Goal: Task Accomplishment & Management: Manage account settings

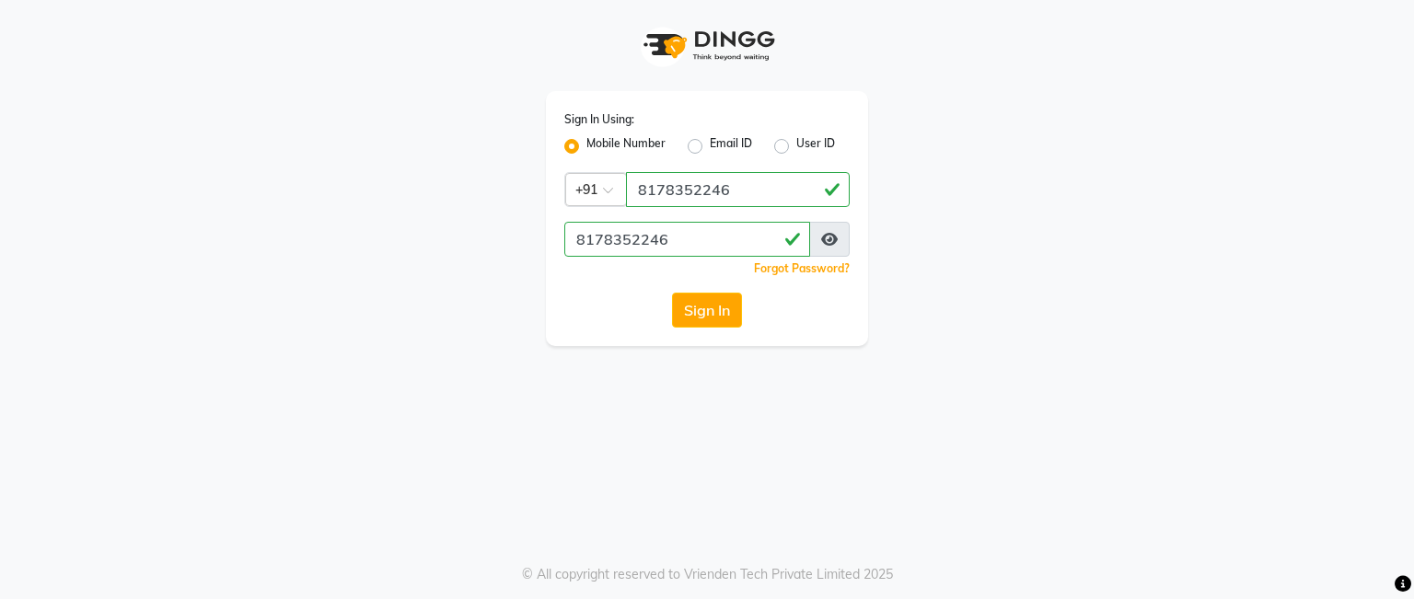
click at [719, 143] on label "Email ID" at bounding box center [731, 146] width 42 height 22
click at [719, 143] on input "Email ID" at bounding box center [716, 141] width 12 height 12
radio input "true"
radio input "false"
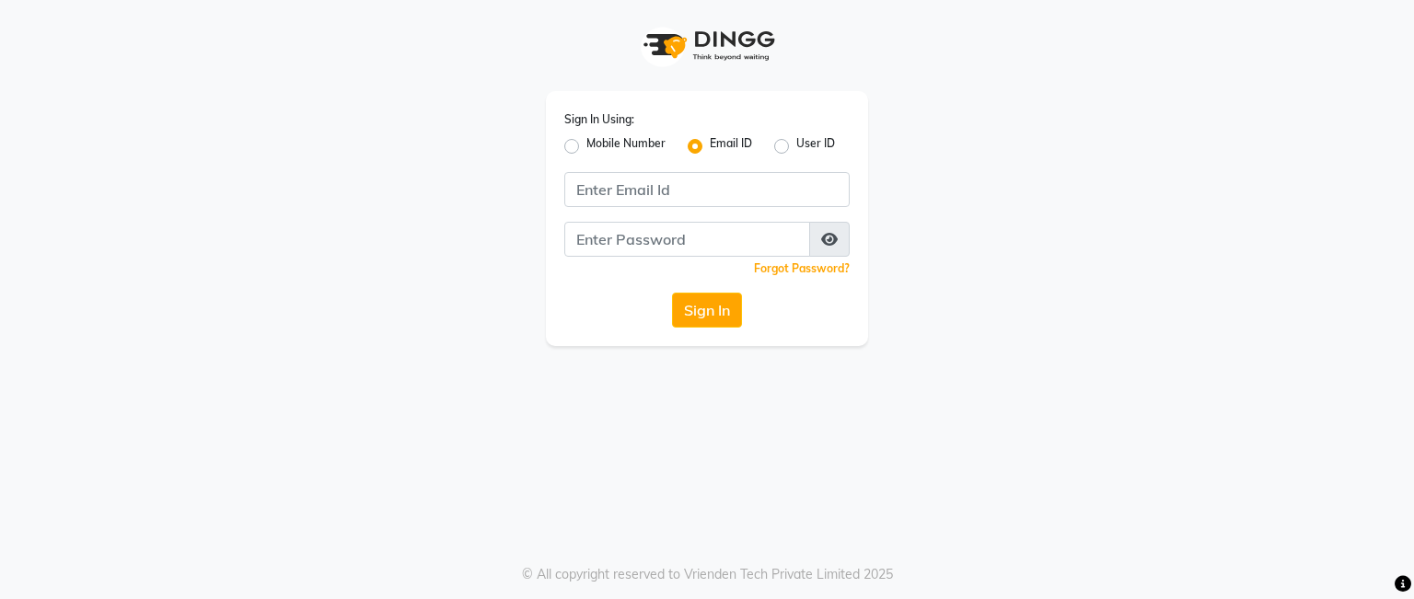
click at [599, 139] on label "Mobile Number" at bounding box center [625, 146] width 79 height 22
click at [598, 139] on input "Mobile Number" at bounding box center [592, 141] width 12 height 12
radio input "true"
radio input "false"
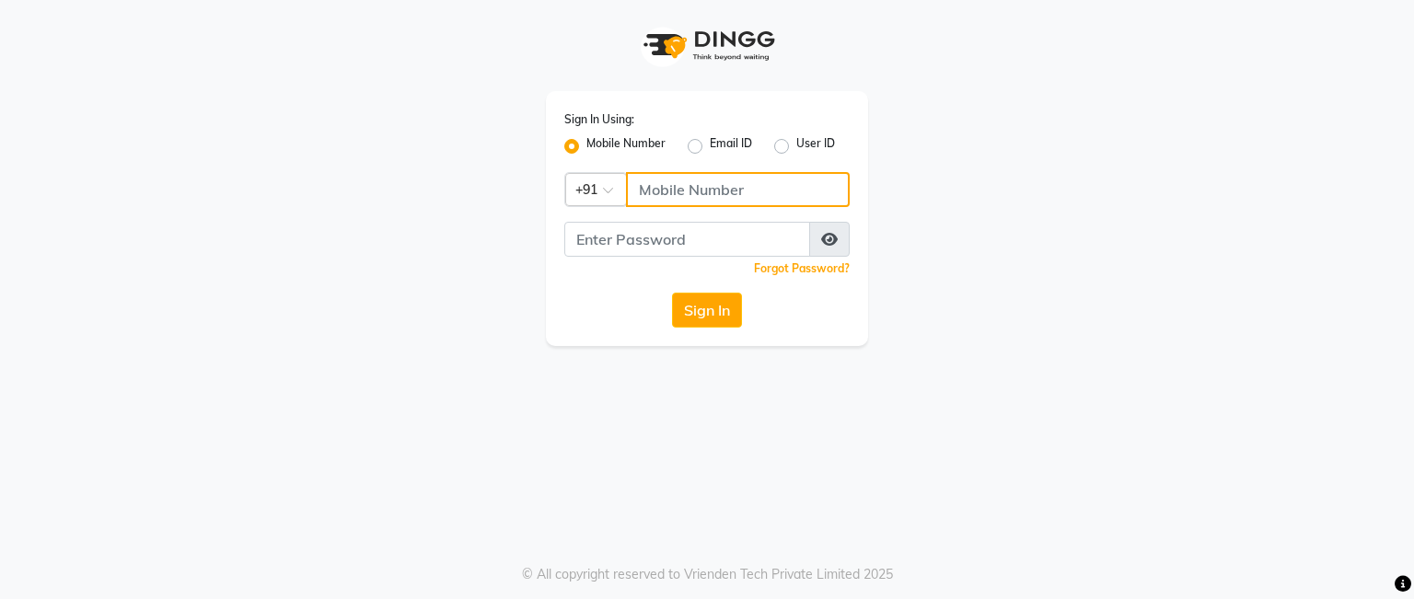
click at [676, 195] on input "Username" at bounding box center [738, 189] width 224 height 35
paste input "8178352246"
type input "8178352246"
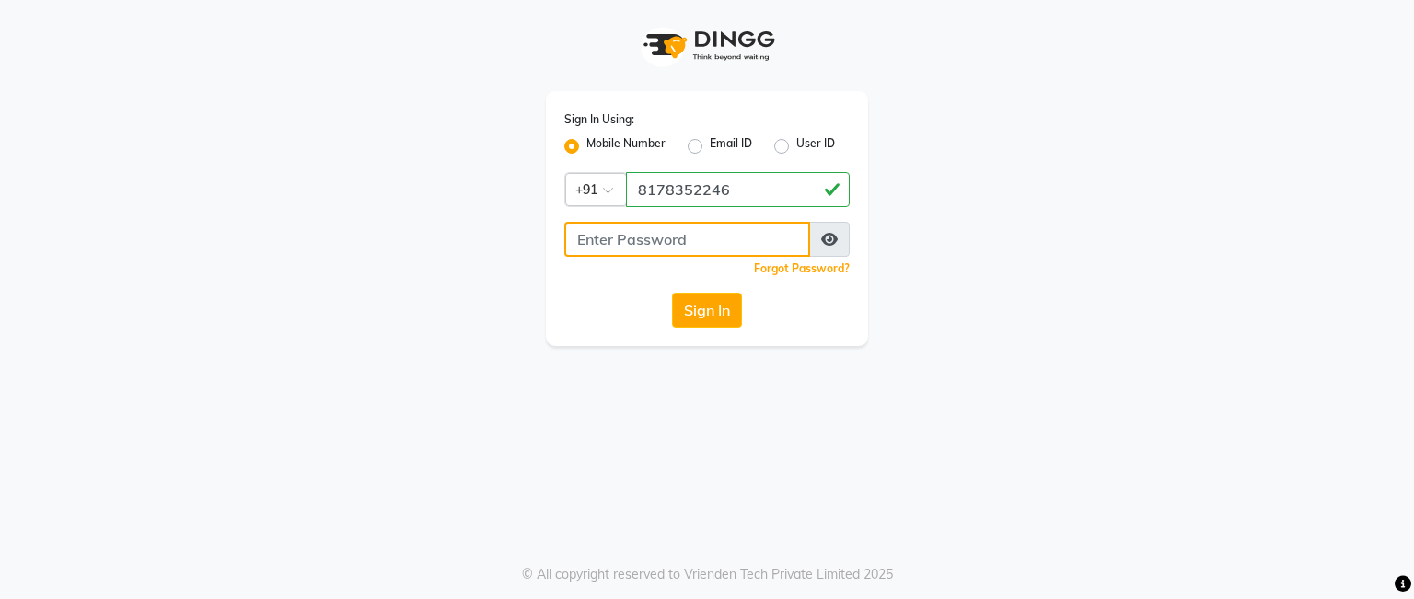
drag, startPoint x: 650, startPoint y: 234, endPoint x: 649, endPoint y: 243, distance: 9.3
click at [650, 242] on input "Username" at bounding box center [687, 239] width 246 height 35
paste input "8178352246"
drag, startPoint x: 531, startPoint y: 330, endPoint x: 602, endPoint y: 341, distance: 71.7
click at [530, 341] on div "Sign In Using: Mobile Number Email ID User ID Country Code × [PHONE_NUMBER] 817…" at bounding box center [707, 173] width 1050 height 346
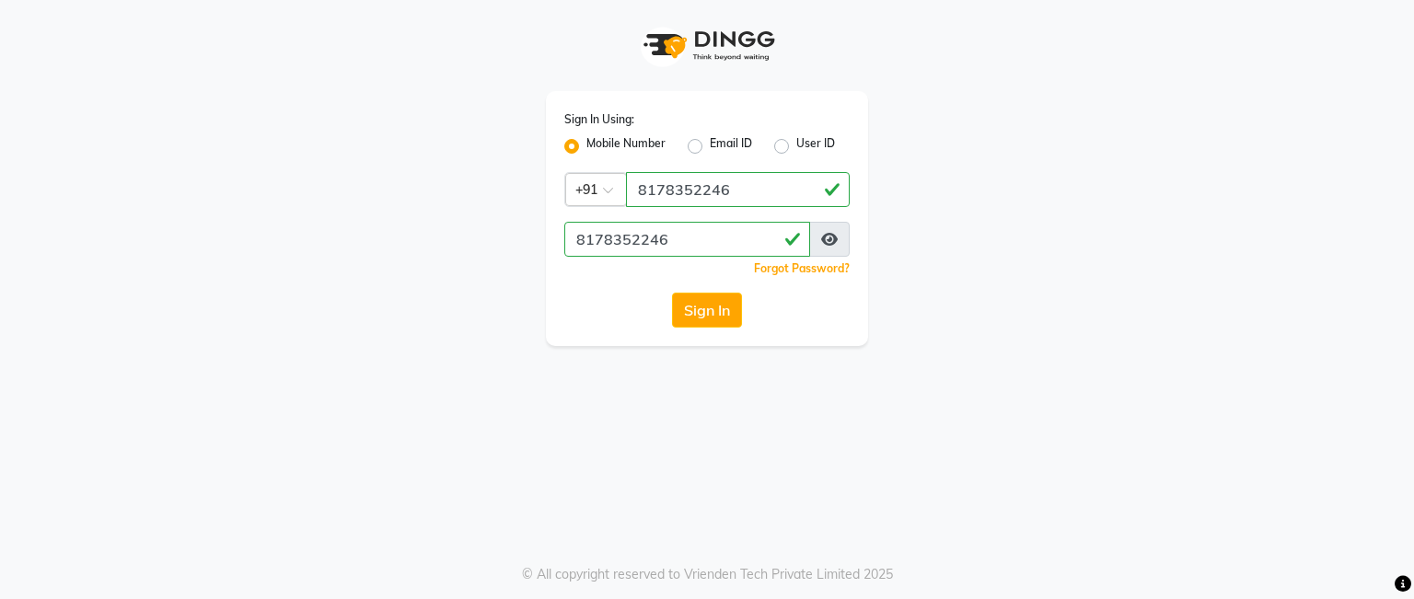
drag, startPoint x: 679, startPoint y: 313, endPoint x: 678, endPoint y: 325, distance: 12.1
click at [679, 322] on button "Sign In" at bounding box center [707, 310] width 70 height 35
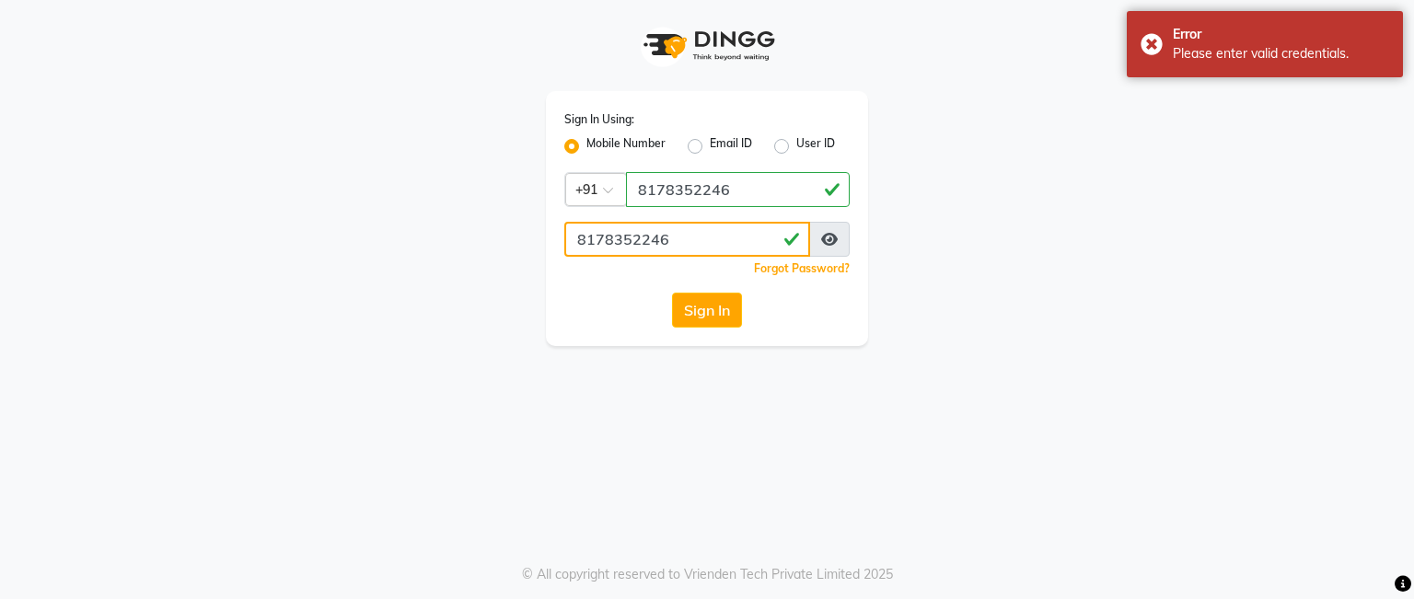
click at [712, 242] on input "8178352246" at bounding box center [687, 239] width 246 height 35
type input "8"
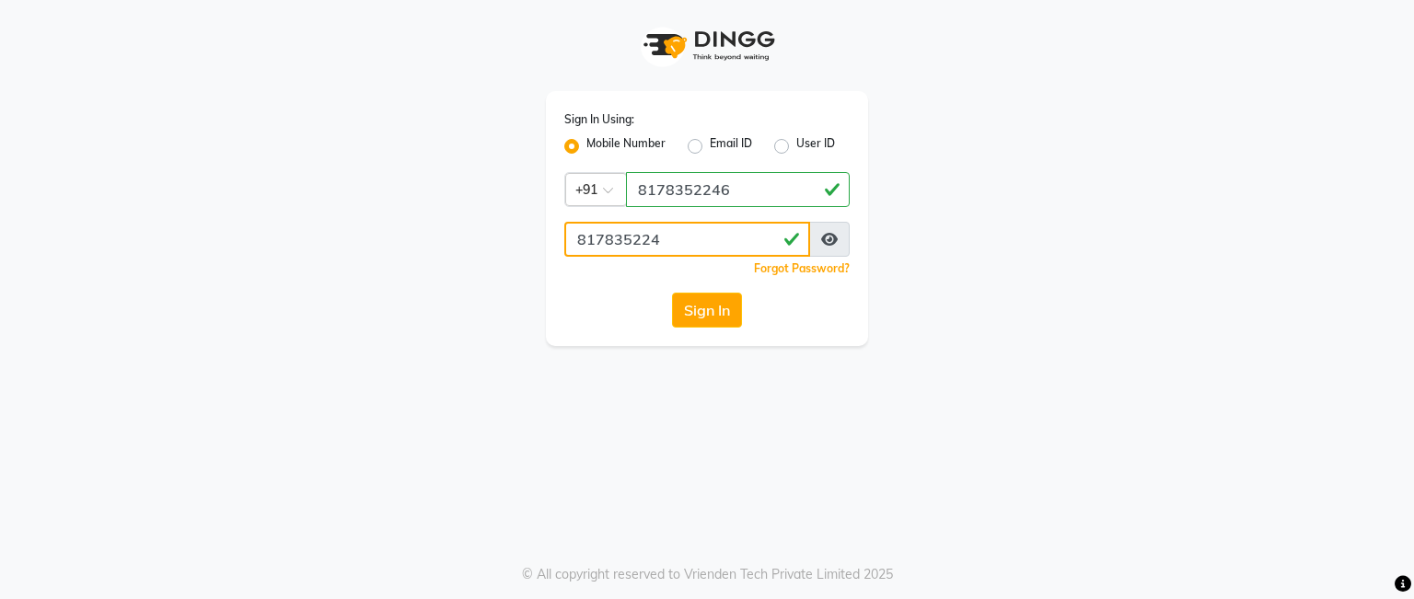
type input "8178352246"
drag, startPoint x: 582, startPoint y: 308, endPoint x: 635, endPoint y: 314, distance: 53.8
click at [581, 308] on div "Sign In" at bounding box center [706, 310] width 285 height 35
click at [722, 314] on button "Sign In" at bounding box center [707, 310] width 70 height 35
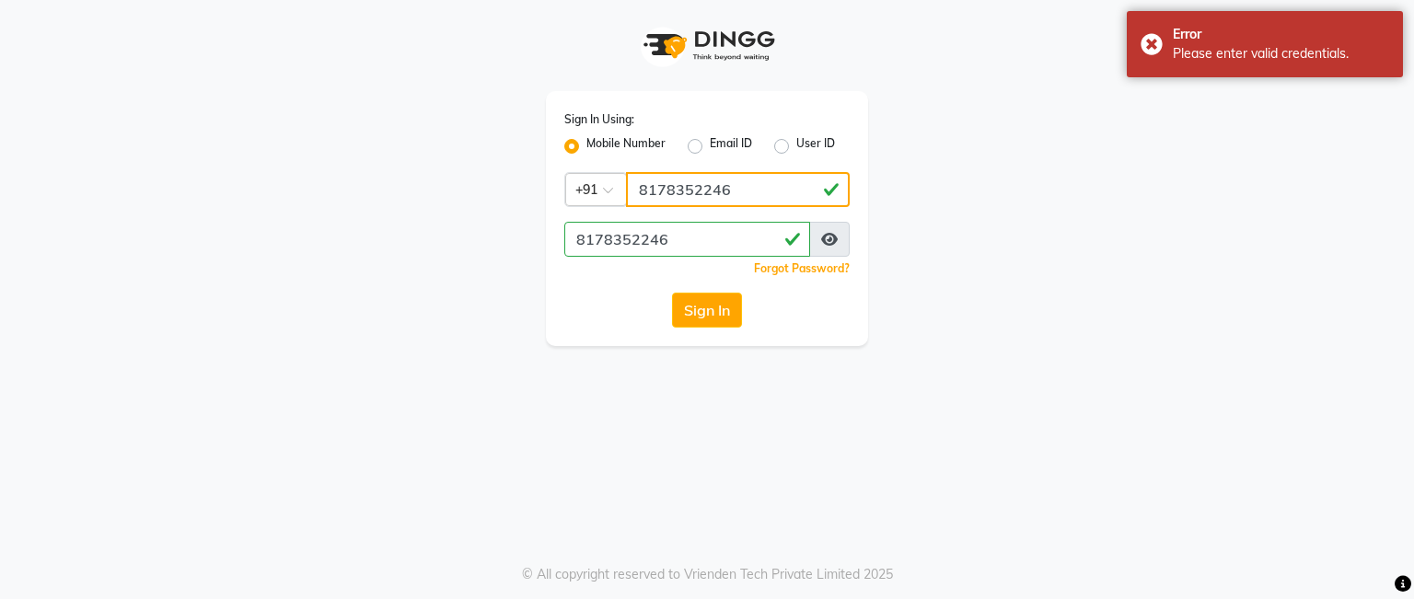
click at [746, 197] on input "8178352246" at bounding box center [738, 189] width 224 height 35
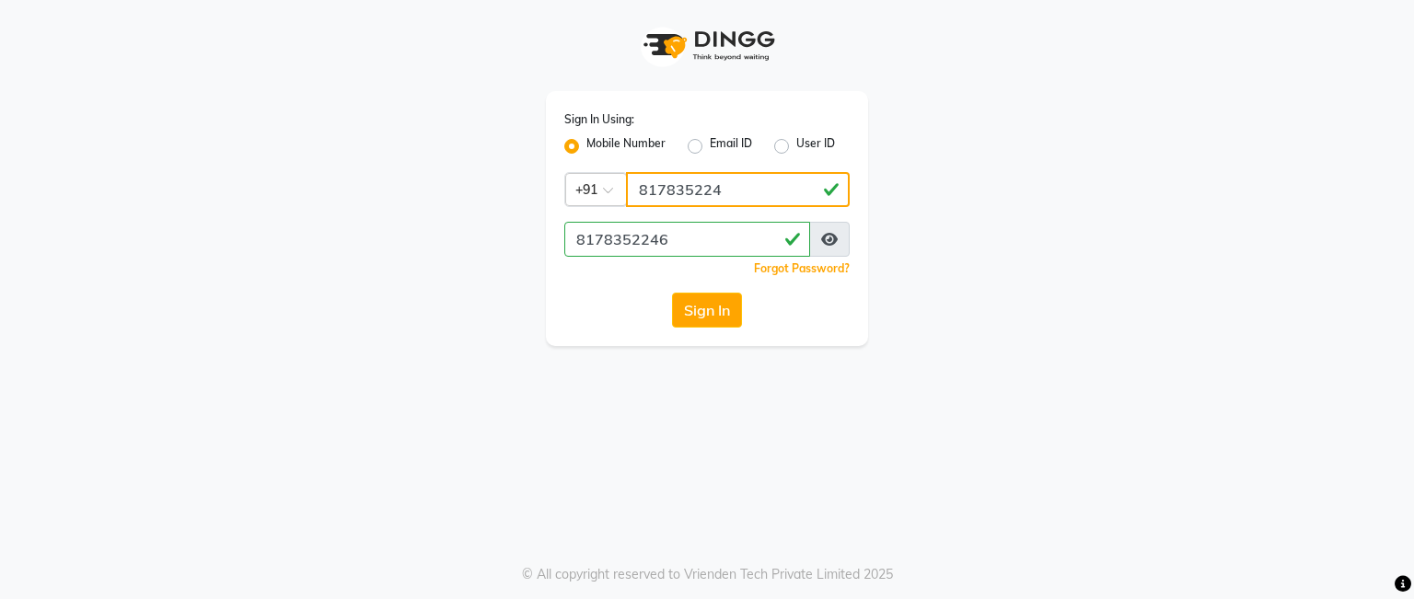
type input "8178352246"
click at [679, 308] on button "Sign In" at bounding box center [707, 310] width 70 height 35
